Goal: Task Accomplishment & Management: Use online tool/utility

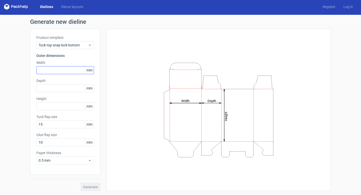
scroll to position [1, 0]
click at [60, 73] on input "text" at bounding box center [65, 70] width 58 height 8
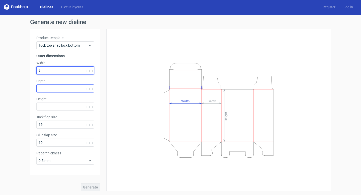
type input "3"
click at [64, 92] on div "Depth mm" at bounding box center [65, 85] width 58 height 14
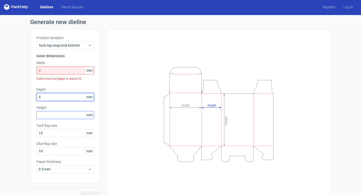
type input "3"
click at [58, 115] on div "Height mm" at bounding box center [65, 112] width 58 height 14
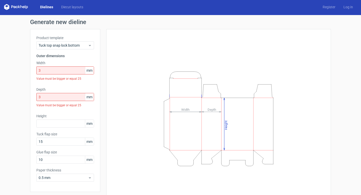
click at [90, 72] on span "mm" at bounding box center [89, 71] width 9 height 8
drag, startPoint x: 92, startPoint y: 67, endPoint x: 85, endPoint y: 67, distance: 6.8
click at [85, 67] on span "mm" at bounding box center [89, 71] width 9 height 8
click at [91, 69] on span "mm" at bounding box center [89, 71] width 9 height 8
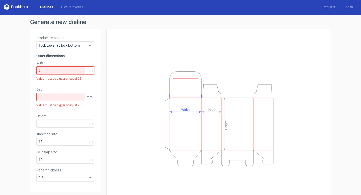
click at [62, 73] on input "3" at bounding box center [65, 70] width 58 height 8
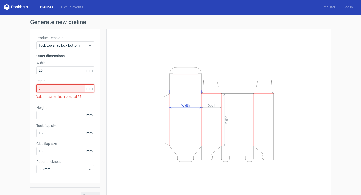
click at [59, 89] on div "Depth 3 mm Value must be bigger or equal 25" at bounding box center [65, 89] width 58 height 23
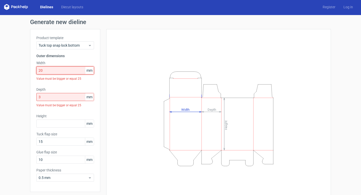
drag, startPoint x: 62, startPoint y: 69, endPoint x: 35, endPoint y: 69, distance: 27.3
click at [35, 69] on div "Product template Tuck top snap lock bottom Outer dimensions Width 20 mm Value m…" at bounding box center [65, 110] width 70 height 163
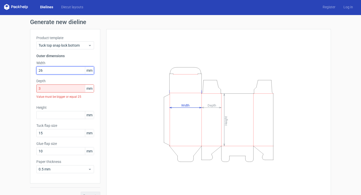
type input "26"
click at [44, 89] on input "3" at bounding box center [65, 88] width 58 height 8
drag, startPoint x: 48, startPoint y: 89, endPoint x: 34, endPoint y: 89, distance: 13.8
click at [34, 89] on div "Product template Tuck top snap lock bottom Outer dimensions Width 26 mm Depth 3…" at bounding box center [65, 106] width 70 height 154
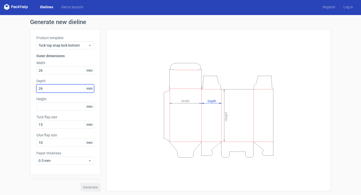
type input "26"
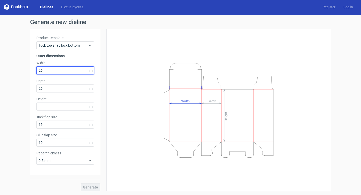
drag, startPoint x: 61, startPoint y: 70, endPoint x: 33, endPoint y: 70, distance: 28.1
click at [33, 70] on div "Product template Tuck top snap lock bottom Outer dimensions Width 26 mm Depth 2…" at bounding box center [65, 102] width 70 height 146
type input "76"
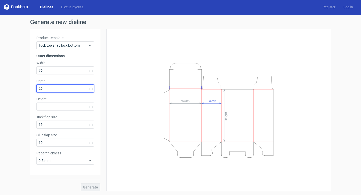
drag, startPoint x: 48, startPoint y: 90, endPoint x: 30, endPoint y: 90, distance: 18.3
click at [30, 90] on div "Product template Tuck top snap lock bottom Outer dimensions Width 76 mm Depth 2…" at bounding box center [65, 102] width 70 height 146
type input "76"
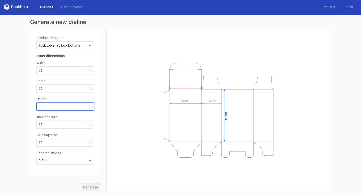
click at [47, 106] on input "text" at bounding box center [65, 106] width 58 height 8
type input "305"
click at [89, 186] on span "Generate" at bounding box center [90, 187] width 15 height 4
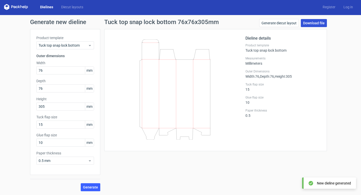
click at [314, 24] on link "Download file" at bounding box center [314, 23] width 26 height 8
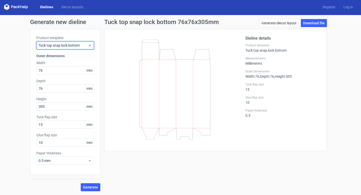
click at [81, 44] on span "Tuck top snap lock bottom" at bounding box center [63, 45] width 49 height 5
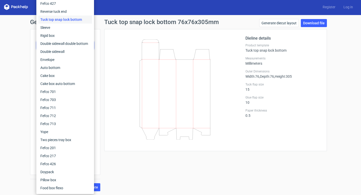
click at [135, 96] on icon at bounding box center [174, 89] width 121 height 100
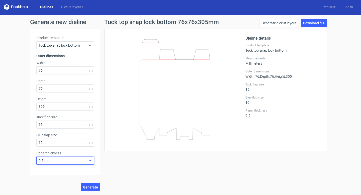
click at [71, 161] on span "0.5 mm" at bounding box center [63, 160] width 49 height 5
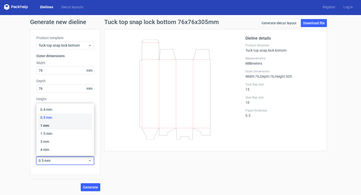
click at [72, 127] on div "1 mm" at bounding box center [65, 125] width 54 height 8
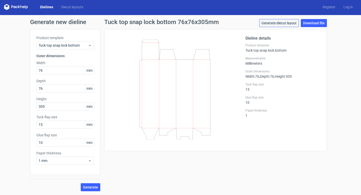
click at [288, 23] on link "Generate diecut layout" at bounding box center [279, 23] width 40 height 8
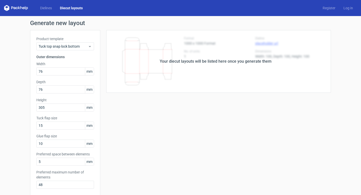
click at [238, 62] on div "Your diecut layouts will be listed here once you generate them" at bounding box center [216, 61] width 112 height 6
click at [161, 65] on div "Your diecut layouts will be listed here once you generate them" at bounding box center [215, 61] width 230 height 63
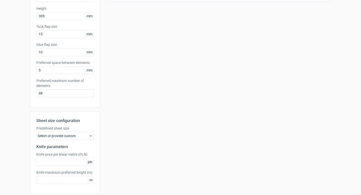
scroll to position [102, 0]
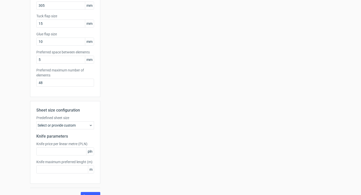
click at [76, 128] on div "Select or provide custom" at bounding box center [65, 125] width 58 height 8
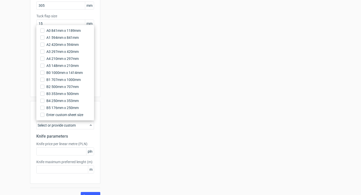
click at [124, 81] on div "Your diecut layouts will be listed here once you generate them Height Depth Wid…" at bounding box center [215, 64] width 230 height 272
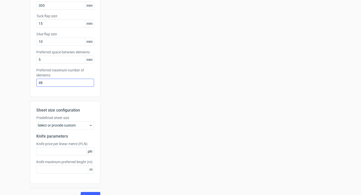
scroll to position [0, 0]
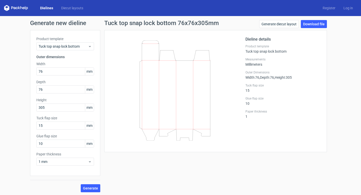
scroll to position [1, 0]
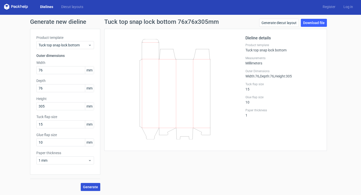
click at [90, 187] on span "Generate" at bounding box center [90, 187] width 15 height 4
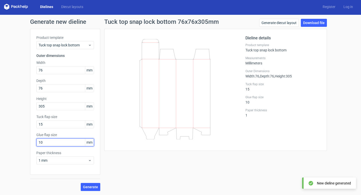
click at [57, 143] on input "10" at bounding box center [65, 142] width 58 height 8
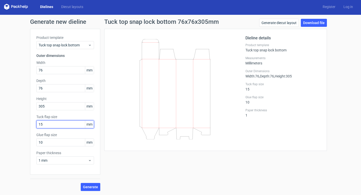
drag, startPoint x: 48, startPoint y: 123, endPoint x: 35, endPoint y: 124, distance: 13.3
click at [35, 124] on div "Product template Tuck top snap lock bottom Outer dimensions Width 76 mm Depth 7…" at bounding box center [65, 102] width 70 height 146
click at [95, 188] on span "Generate" at bounding box center [90, 187] width 15 height 4
drag, startPoint x: 48, startPoint y: 122, endPoint x: 29, endPoint y: 122, distance: 18.8
click at [29, 122] on div "Generate new dieline Product template Tuck top snap lock bottom Outer dimension…" at bounding box center [180, 105] width 361 height 180
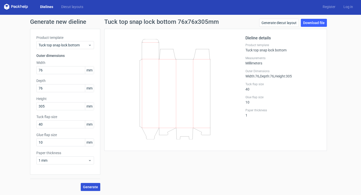
click at [94, 187] on span "Generate" at bounding box center [90, 187] width 15 height 4
click at [63, 125] on input "40" at bounding box center [65, 124] width 58 height 8
type input "4"
type input "76"
click at [93, 188] on span "Generate" at bounding box center [90, 187] width 15 height 4
